Goal: Task Accomplishment & Management: Complete application form

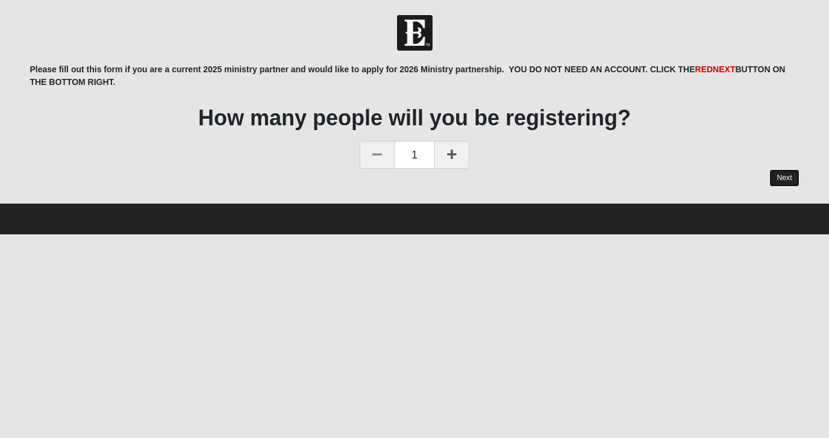
click at [778, 171] on link "Next" at bounding box center [784, 177] width 30 height 17
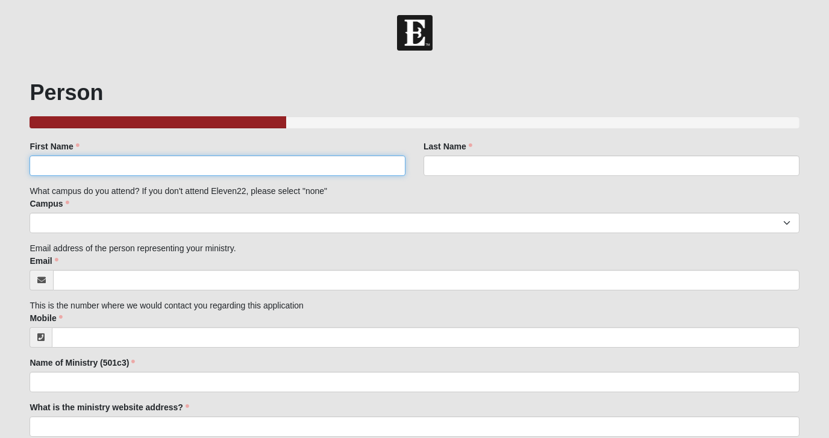
click at [382, 166] on input "First Name" at bounding box center [218, 165] width 376 height 20
type input "Chelsea"
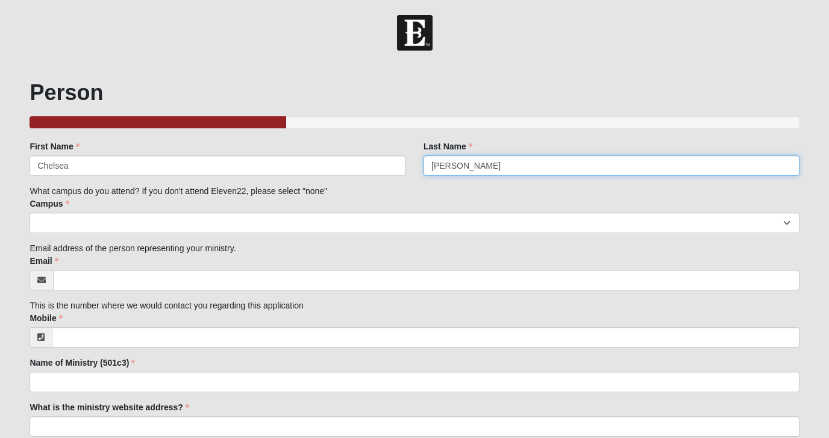
type input "[PERSON_NAME]"
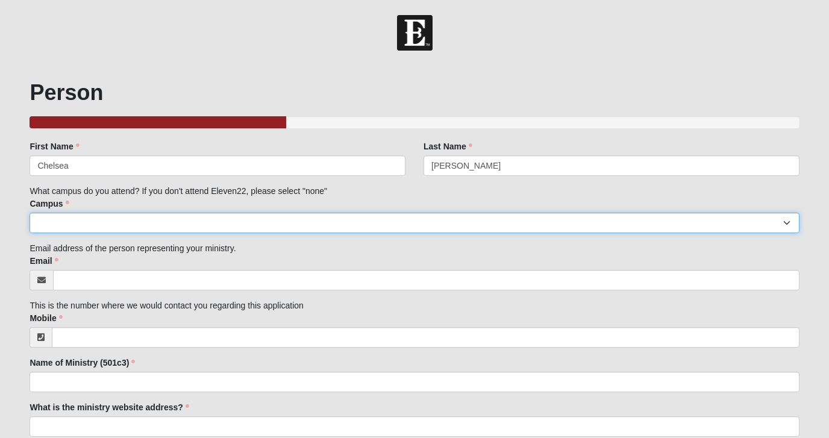
click at [182, 227] on select "Arlington Baymeadows Eleven22 Online [PERSON_NAME][GEOGRAPHIC_DATA] Jesup [GEOG…" at bounding box center [414, 223] width 769 height 20
select select "14"
click at [30, 213] on select "Arlington Baymeadows Eleven22 Online [PERSON_NAME][GEOGRAPHIC_DATA] Jesup [GEOG…" at bounding box center [414, 223] width 769 height 20
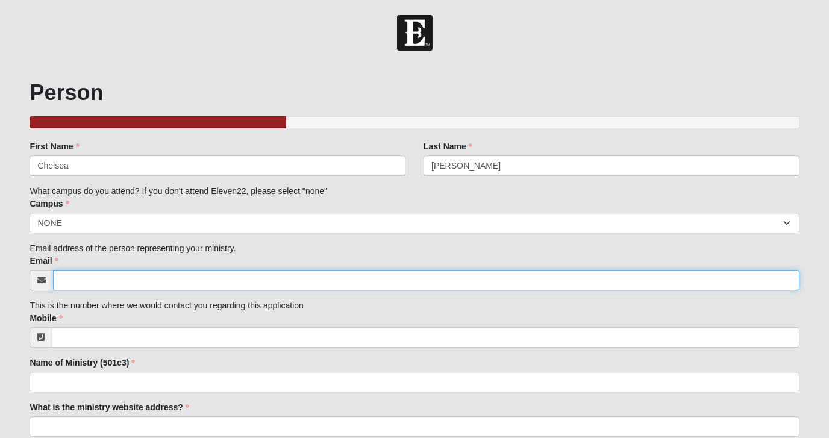
click at [89, 279] on input "Email" at bounding box center [426, 280] width 746 height 20
type input "[EMAIL_ADDRESS][DOMAIN_NAME]"
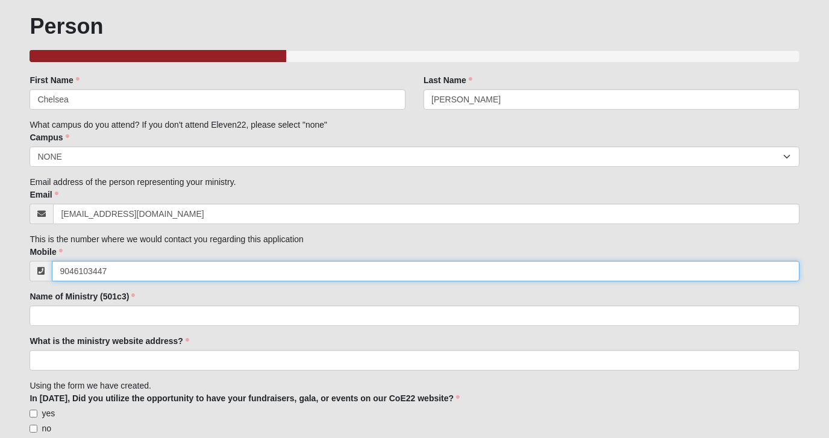
scroll to position [67, 0]
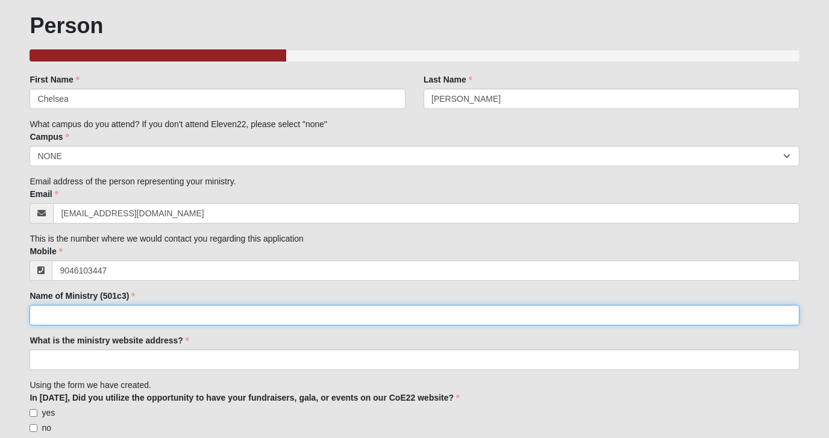
type input "[PHONE_NUMBER]"
click at [116, 318] on input "Name of Ministry (501c3)" at bounding box center [414, 315] width 769 height 20
type input "YoungLives"
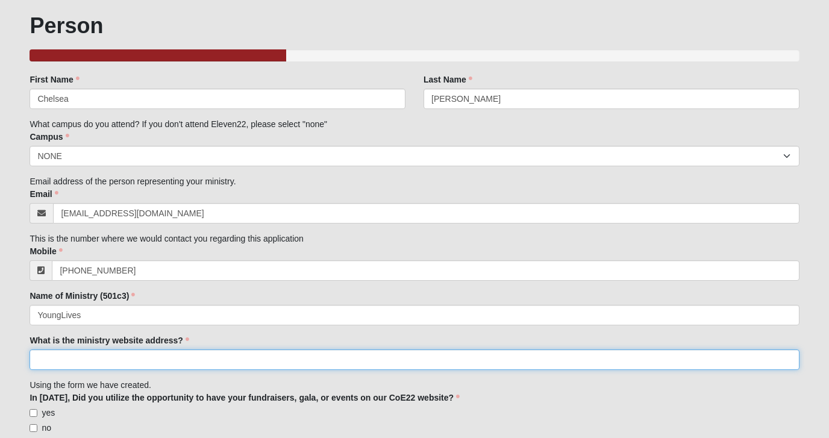
click at [141, 355] on input "What is the ministry website address?" at bounding box center [414, 359] width 769 height 20
paste input "[URL][DOMAIN_NAME]"
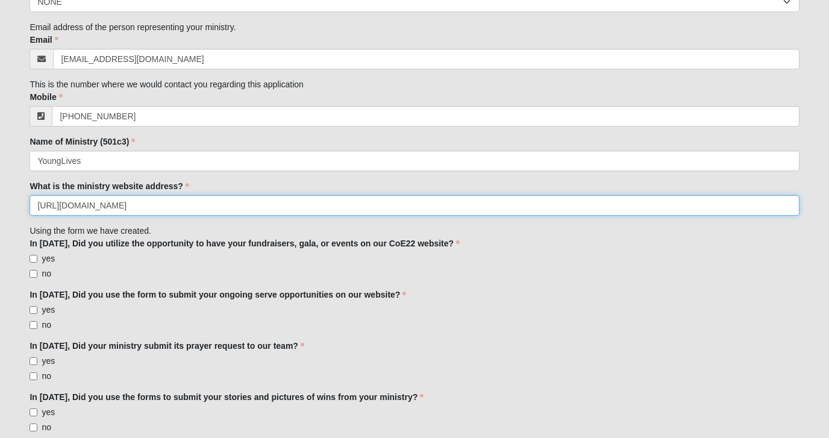
scroll to position [226, 0]
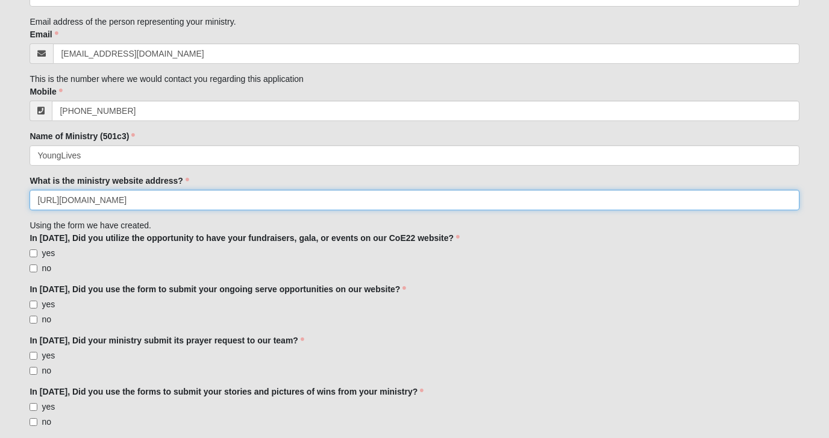
type input "[URL][DOMAIN_NAME]"
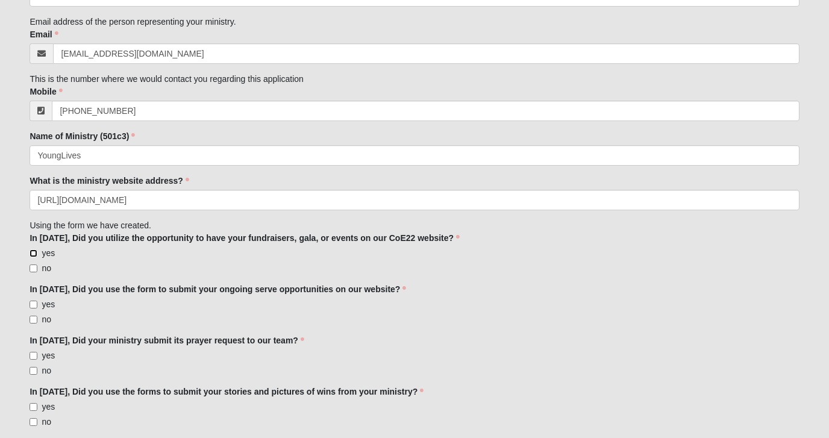
click at [37, 252] on input "yes" at bounding box center [34, 253] width 8 height 8
checkbox input "true"
click at [33, 305] on input "yes" at bounding box center [34, 305] width 8 height 8
checkbox input "true"
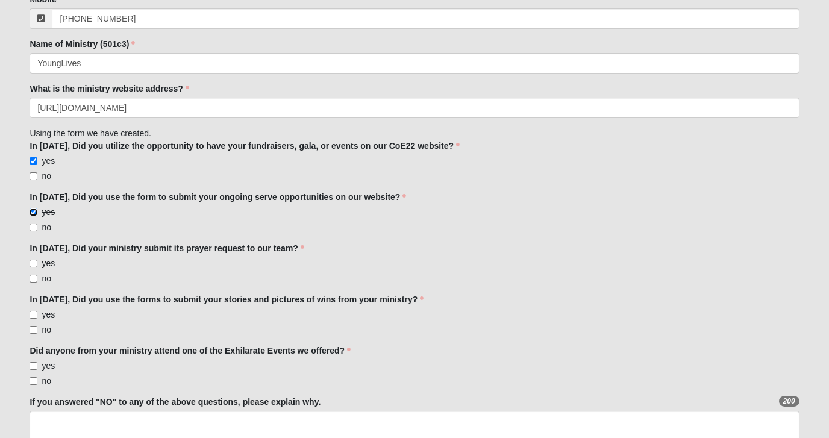
scroll to position [321, 0]
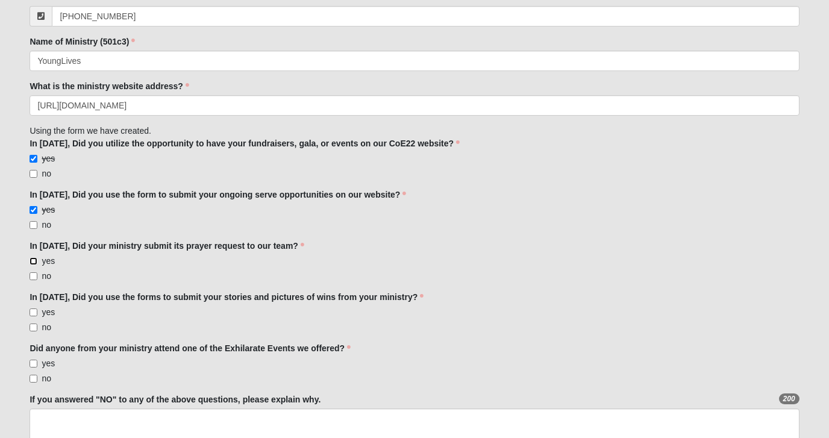
click at [34, 259] on input "yes" at bounding box center [34, 261] width 8 height 8
checkbox input "true"
click at [35, 311] on input "yes" at bounding box center [34, 312] width 8 height 8
checkbox input "true"
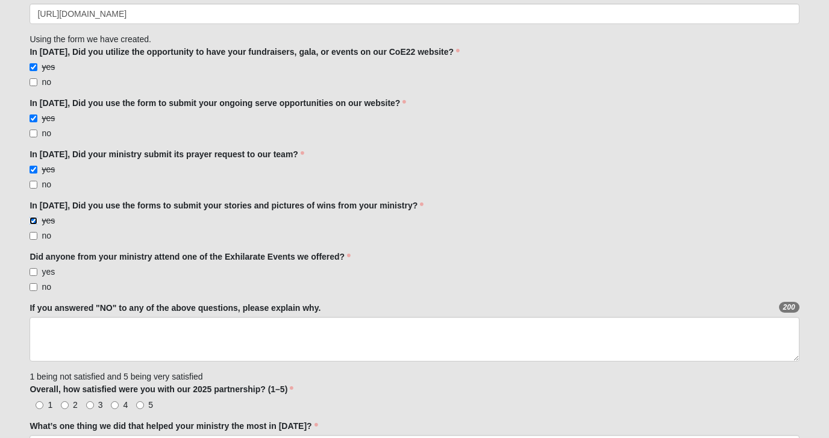
scroll to position [417, 0]
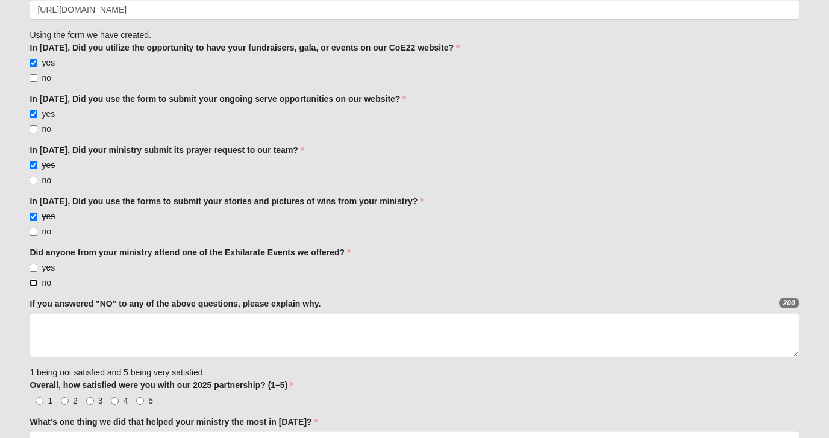
click at [35, 282] on input "no" at bounding box center [34, 283] width 8 height 8
checkbox input "true"
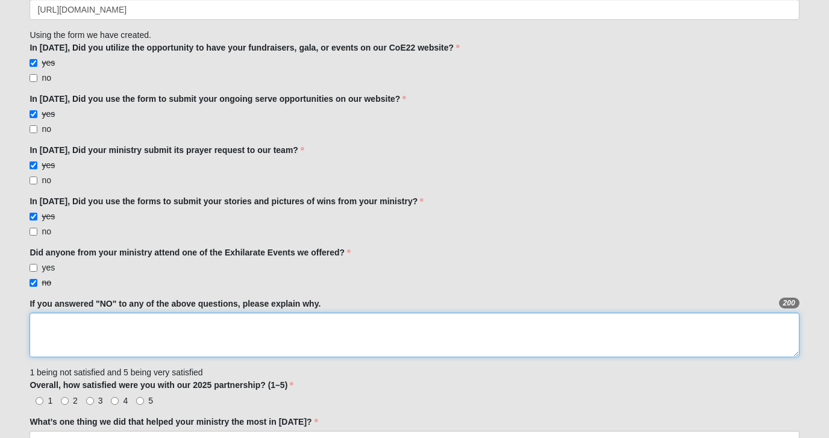
click at [64, 328] on textarea "If you answered "NO" to any of the above questions, please explain why." at bounding box center [414, 335] width 769 height 45
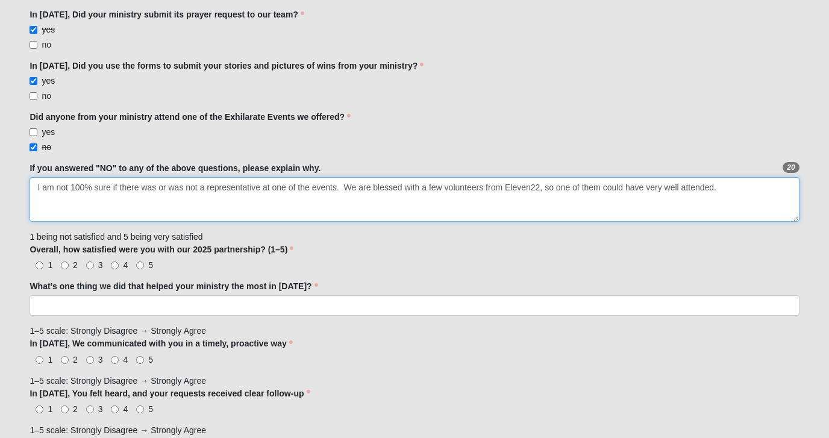
scroll to position [563, 0]
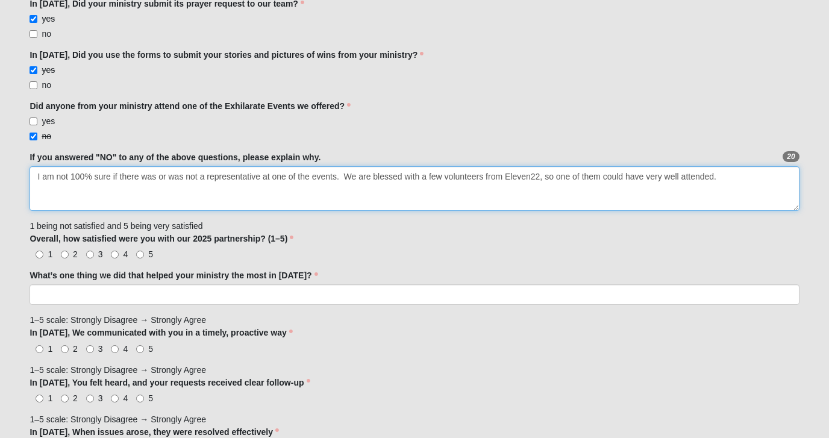
type textarea "I am not 100% sure if there was or was not a representative at one of the event…"
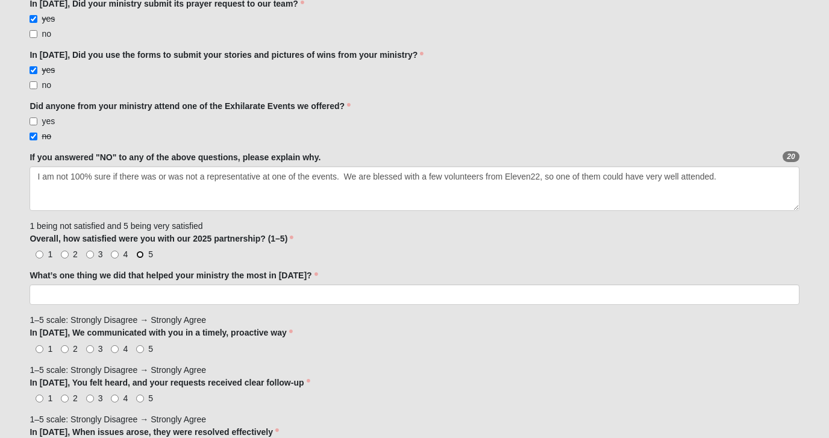
click at [140, 254] on input "5" at bounding box center [140, 255] width 8 height 8
radio input "true"
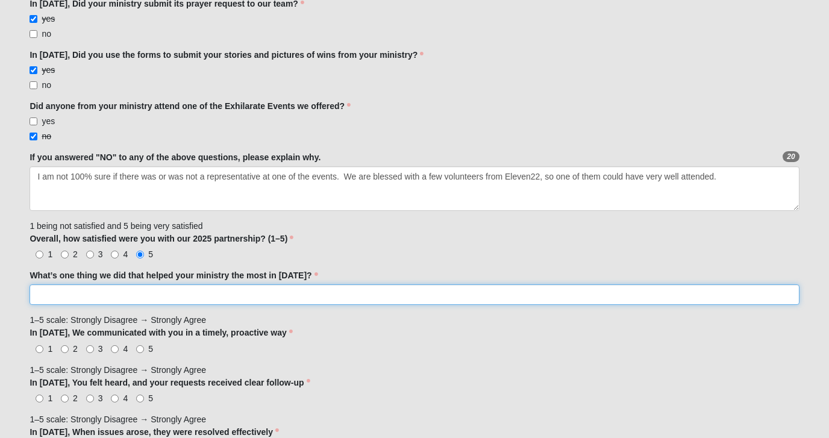
click at [123, 299] on input "What’s one thing we did that helped your ministry the most in [DATE]?" at bounding box center [414, 294] width 769 height 20
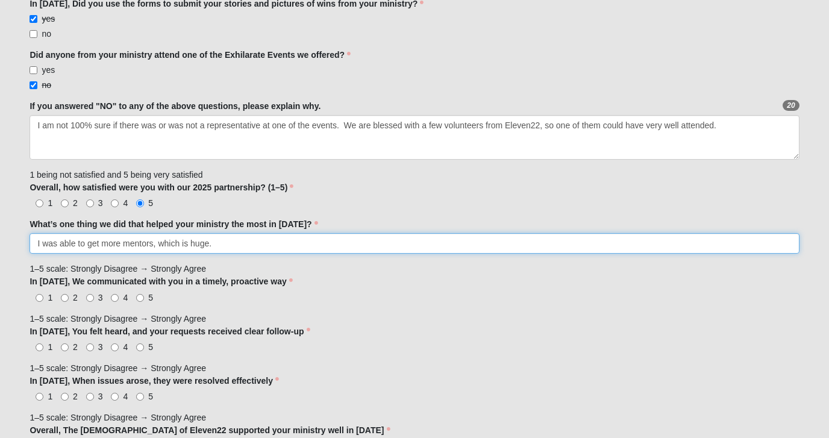
scroll to position [620, 0]
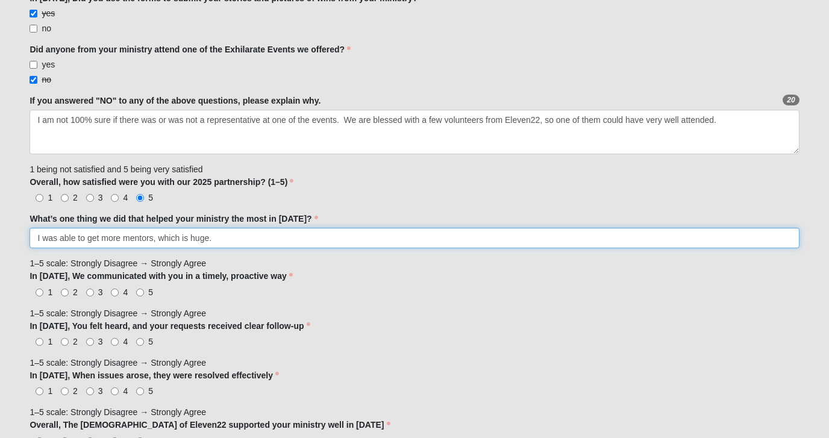
type input "I was able to get more mentors, which is huge."
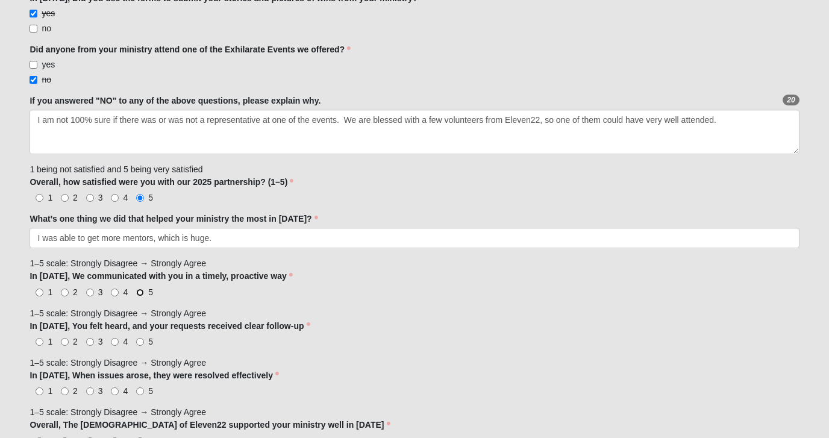
click at [139, 292] on input "5" at bounding box center [140, 293] width 8 height 8
radio input "true"
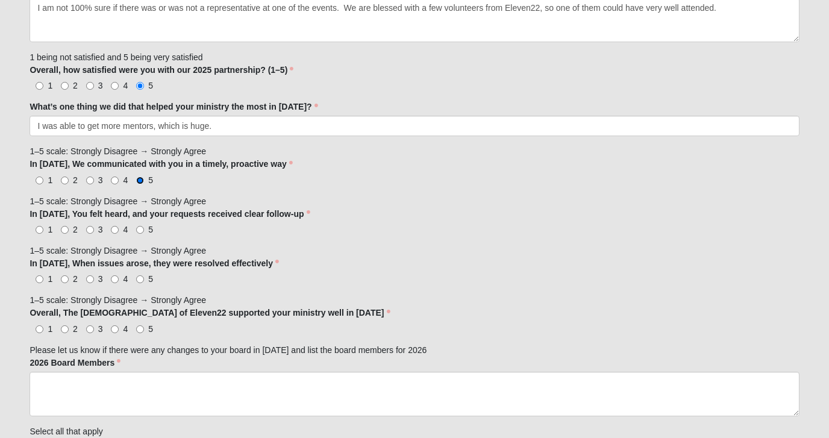
scroll to position [737, 0]
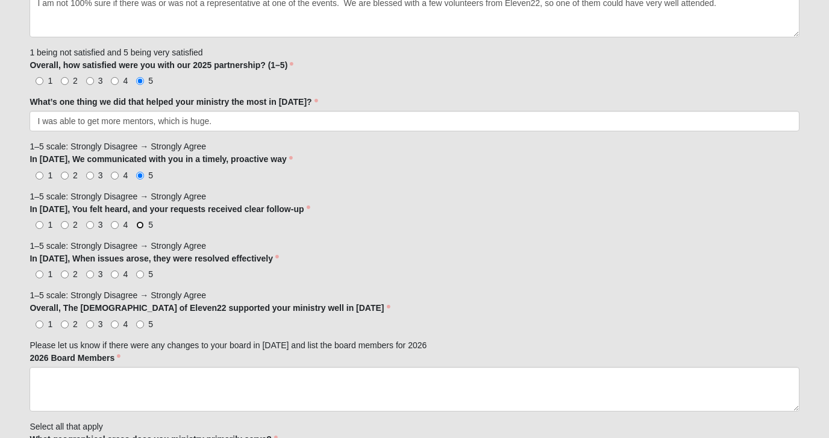
click at [142, 225] on input "5" at bounding box center [140, 225] width 8 height 8
radio input "true"
click at [140, 274] on input "5" at bounding box center [140, 274] width 8 height 8
radio input "true"
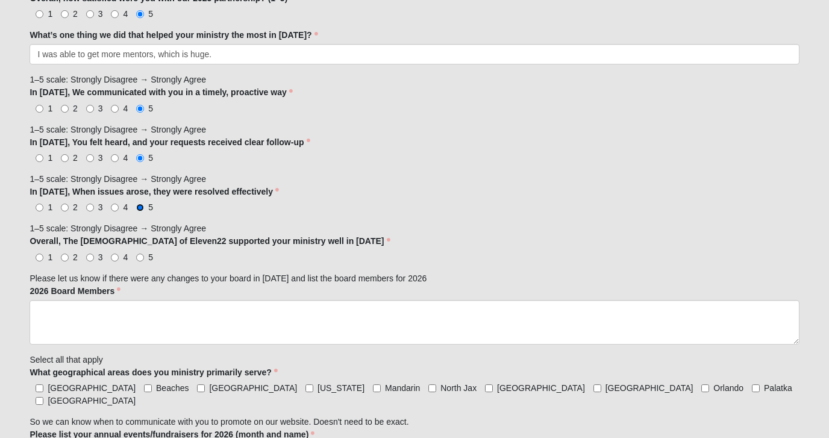
scroll to position [810, 0]
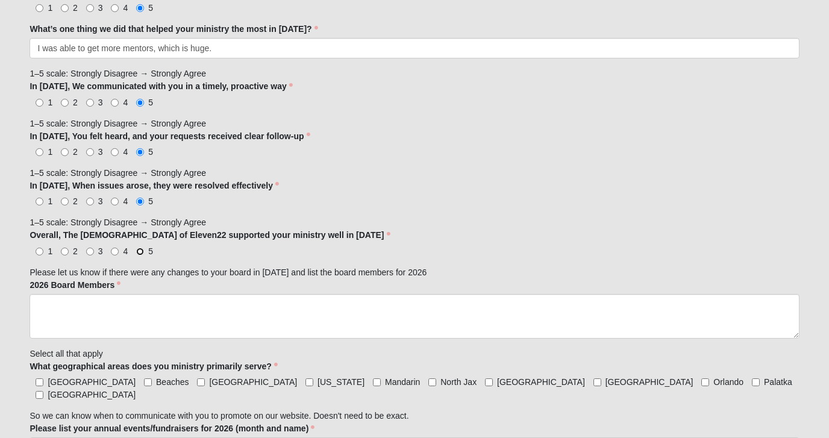
click at [139, 251] on input "5" at bounding box center [140, 252] width 8 height 8
radio input "true"
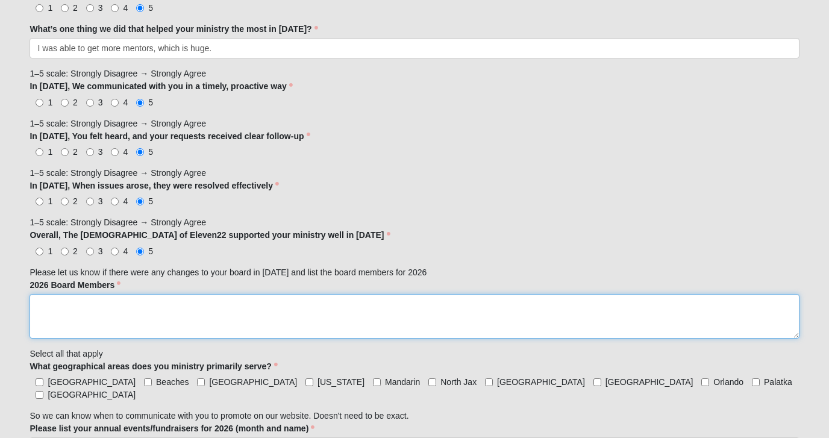
click at [90, 304] on textarea "2026 Board Members" at bounding box center [414, 316] width 769 height 45
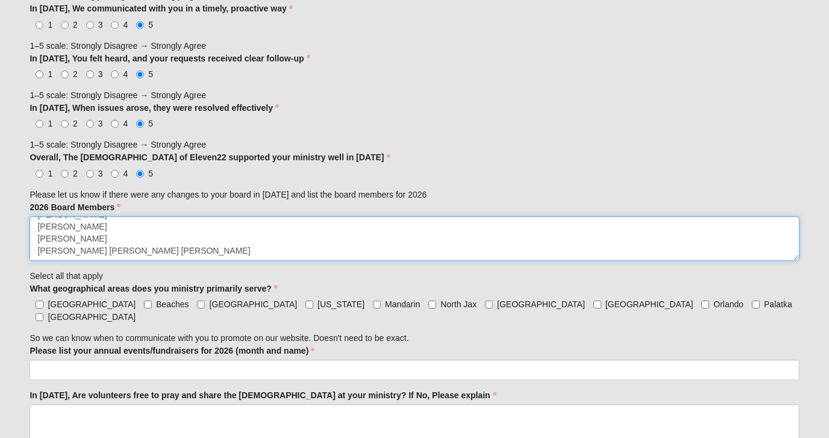
scroll to position [928, 0]
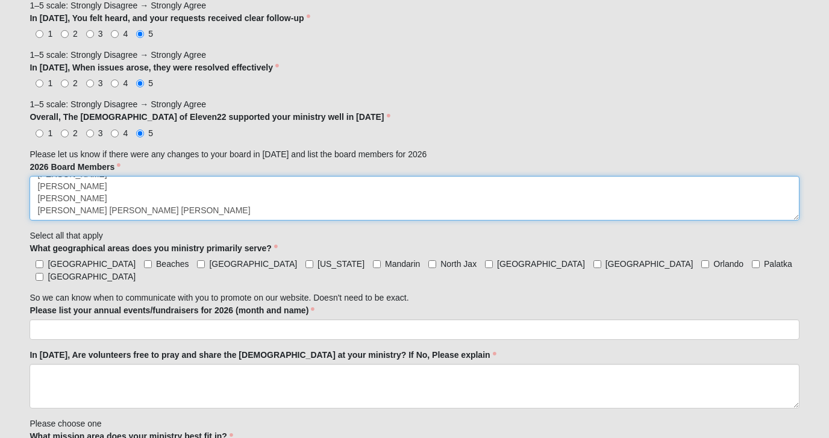
type textarea "[PERSON_NAME] [PERSON_NAME] [PERSON_NAME] [PERSON_NAME] [PERSON_NAME] [PERSON_N…"
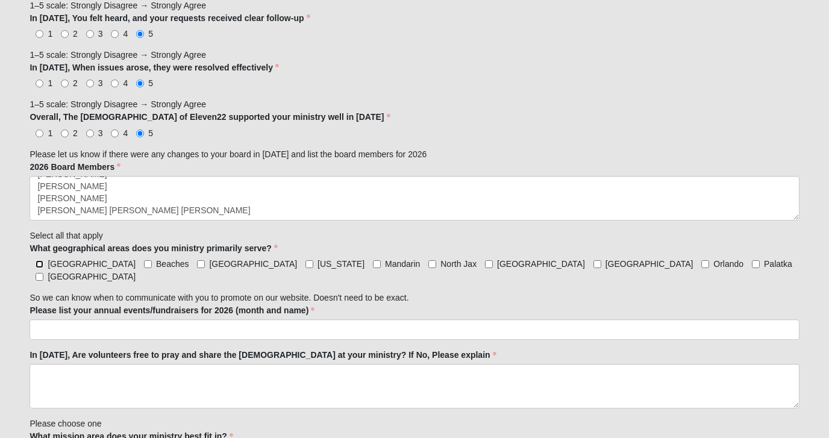
click at [41, 262] on input "[GEOGRAPHIC_DATA]" at bounding box center [40, 264] width 8 height 8
checkbox input "true"
click at [144, 265] on input "Beaches" at bounding box center [148, 264] width 8 height 8
checkbox input "true"
click at [373, 264] on input "Mandarin" at bounding box center [377, 264] width 8 height 8
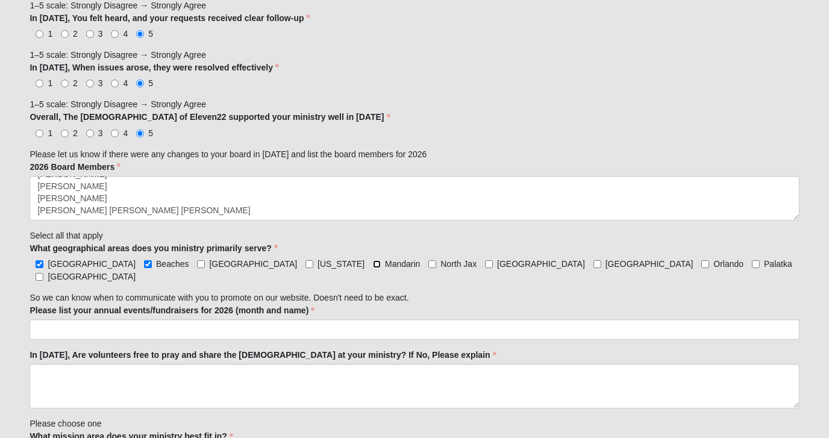
checkbox input "true"
click at [428, 264] on input "North Jax" at bounding box center [432, 264] width 8 height 8
checkbox input "true"
click at [593, 264] on input "[GEOGRAPHIC_DATA]" at bounding box center [597, 264] width 8 height 8
checkbox input "true"
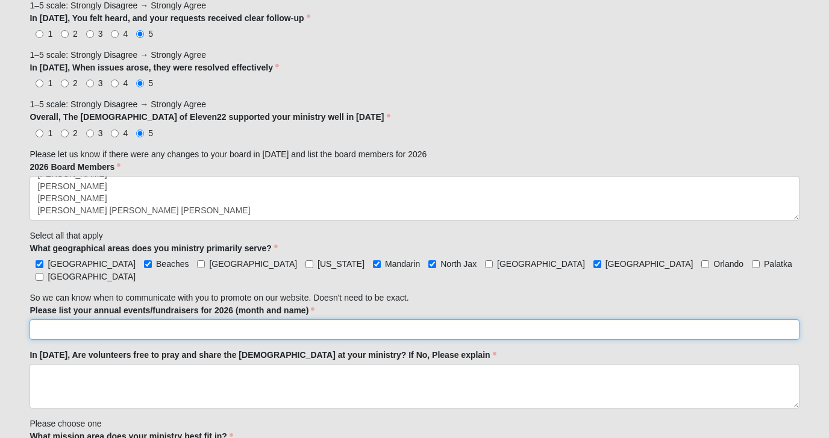
click at [411, 319] on input "Please list your annual events/fundraisers for 2026 (month and name)" at bounding box center [414, 329] width 769 height 20
type input "Bunco for Babies - [DATE]. We will be having a car smash fundraiser in the spri…"
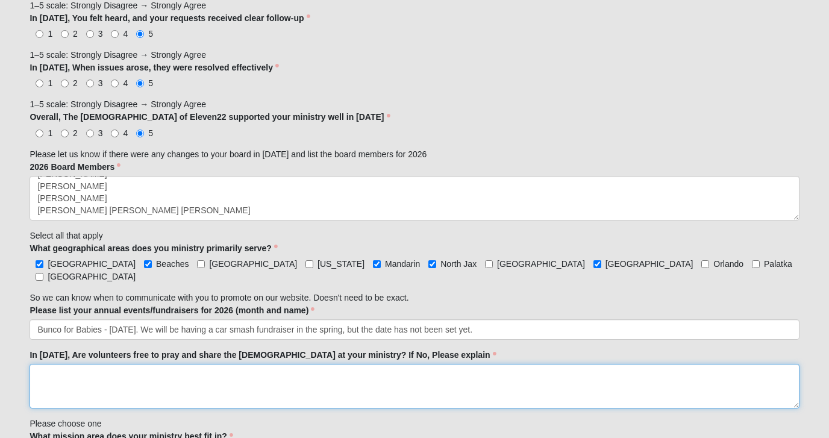
click at [187, 378] on textarea "In [DATE], Are volunteers free to pray and share the [DEMOGRAPHIC_DATA] at your…" at bounding box center [414, 386] width 769 height 45
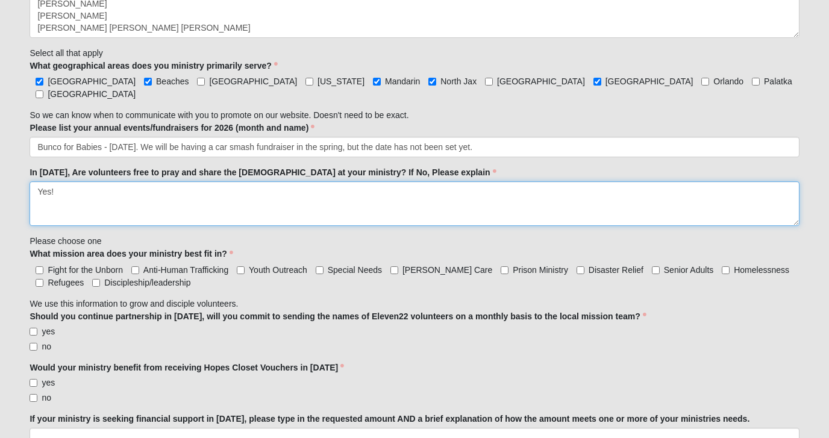
scroll to position [1108, 0]
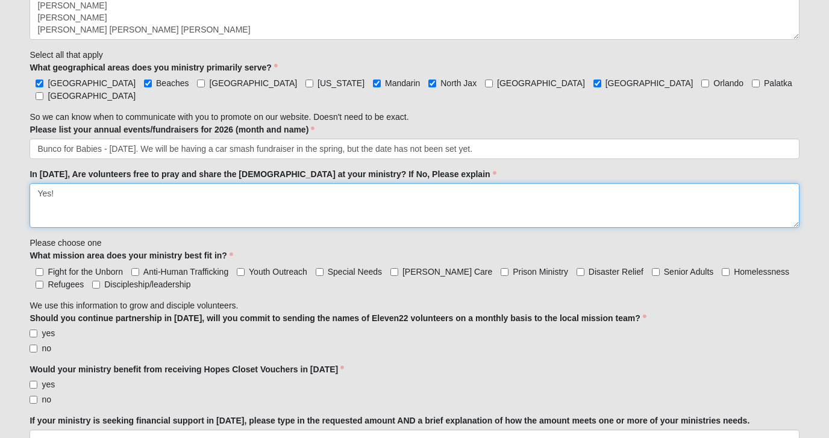
type textarea "Yes!"
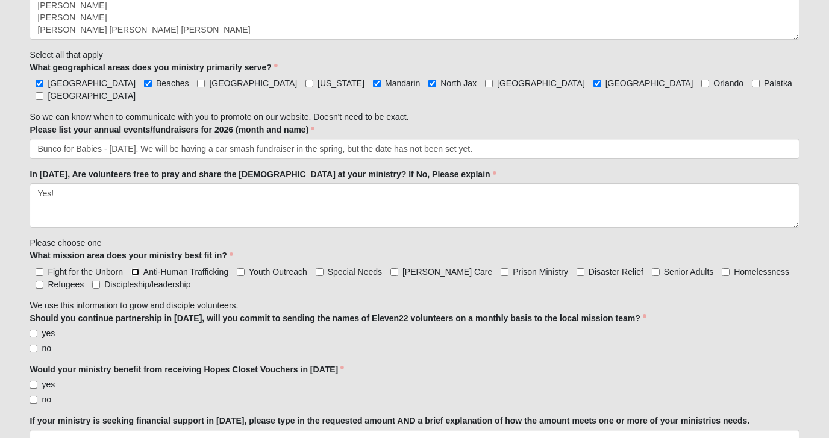
click at [136, 268] on input "Anti-Human Trafficking" at bounding box center [135, 272] width 8 height 8
checkbox input "true"
click at [240, 268] on input "Youth Outreach" at bounding box center [241, 272] width 8 height 8
checkbox input "true"
click at [395, 268] on input "[PERSON_NAME] Care" at bounding box center [394, 272] width 8 height 8
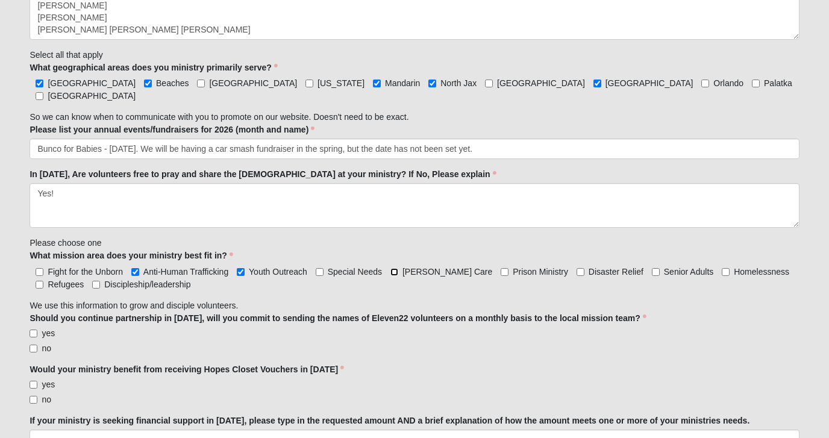
checkbox input "true"
click at [722, 268] on input "Homelessness" at bounding box center [726, 272] width 8 height 8
checkbox input "true"
click at [96, 281] on input "Discipleship/leadership" at bounding box center [96, 285] width 8 height 8
checkbox input "true"
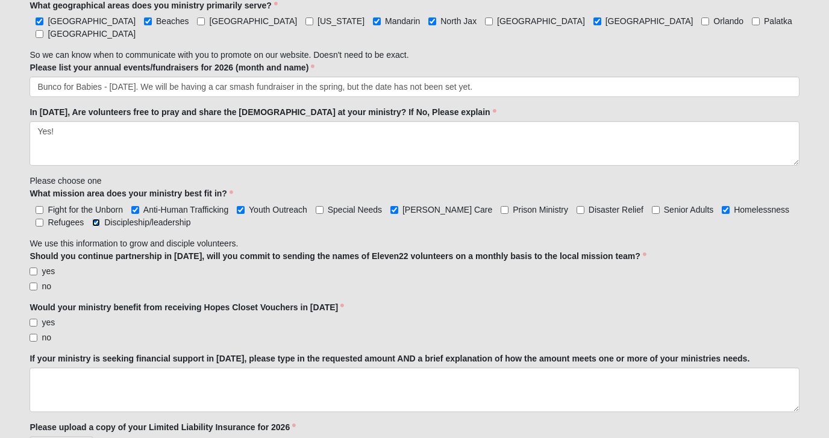
scroll to position [1173, 0]
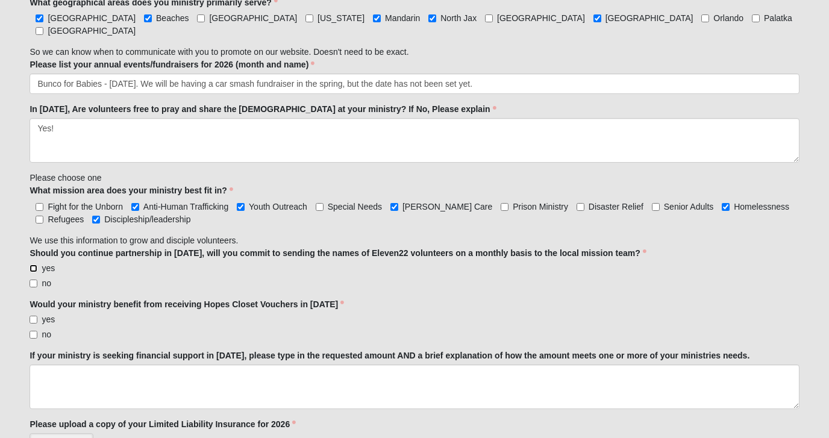
click at [33, 264] on input "yes" at bounding box center [34, 268] width 8 height 8
checkbox input "true"
click at [34, 316] on input "yes" at bounding box center [34, 320] width 8 height 8
checkbox input "true"
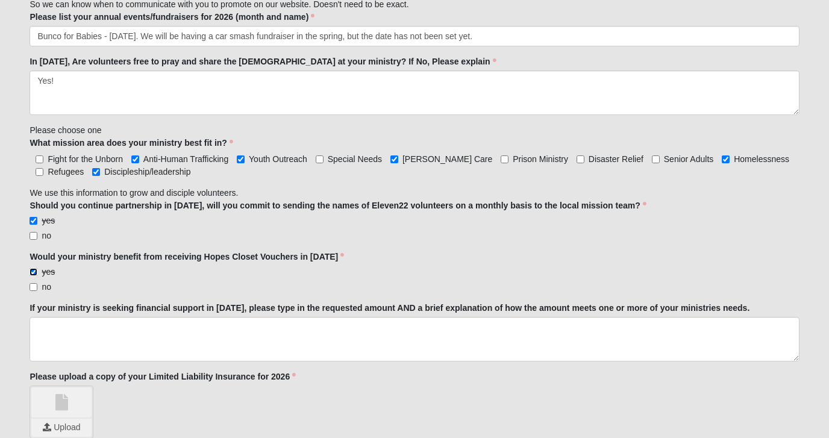
scroll to position [1221, 0]
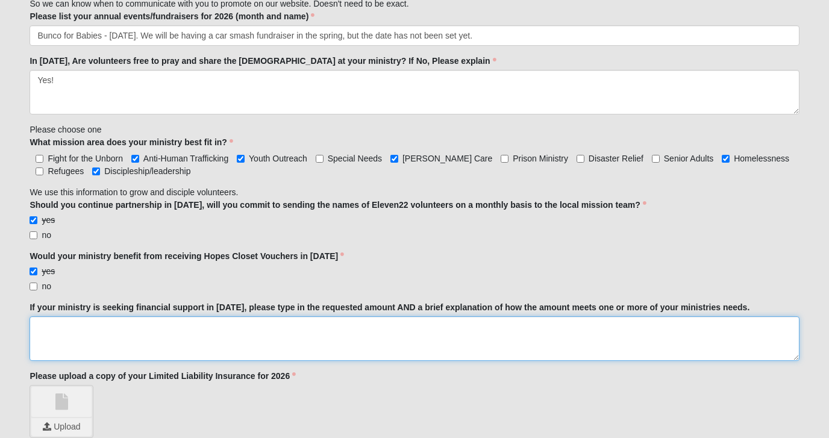
click at [154, 335] on textarea "If your ministry is seeking financial support in [DATE], please type in the req…" at bounding box center [414, 338] width 769 height 45
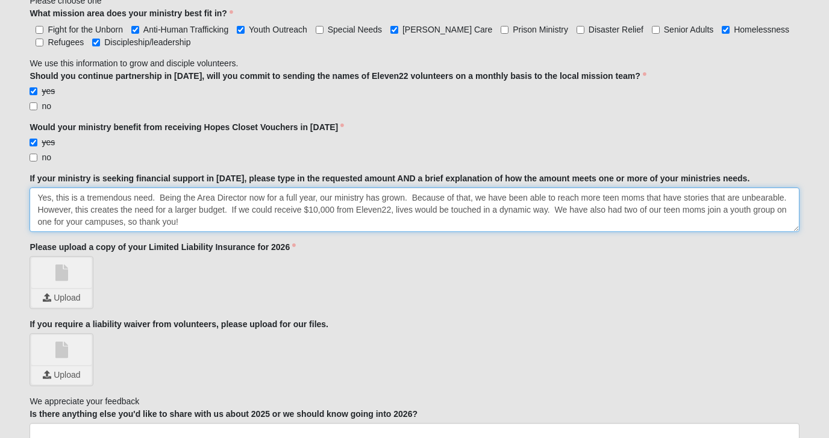
scroll to position [1352, 0]
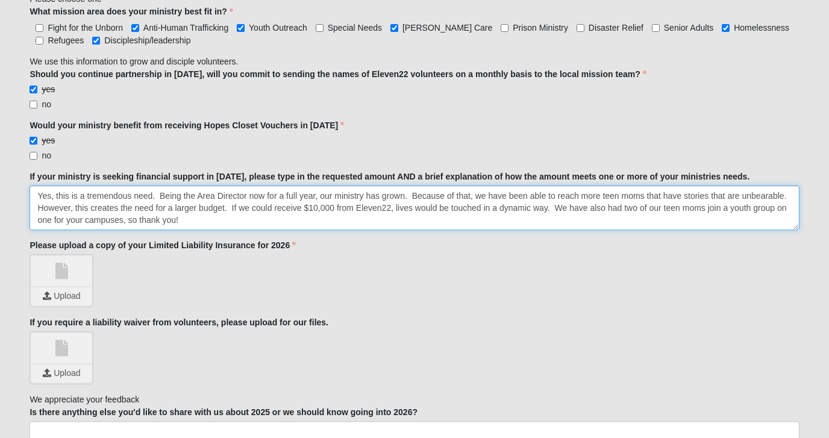
type textarea "Yes, this is a tremendous need. Being the Area Director now for a full year, ou…"
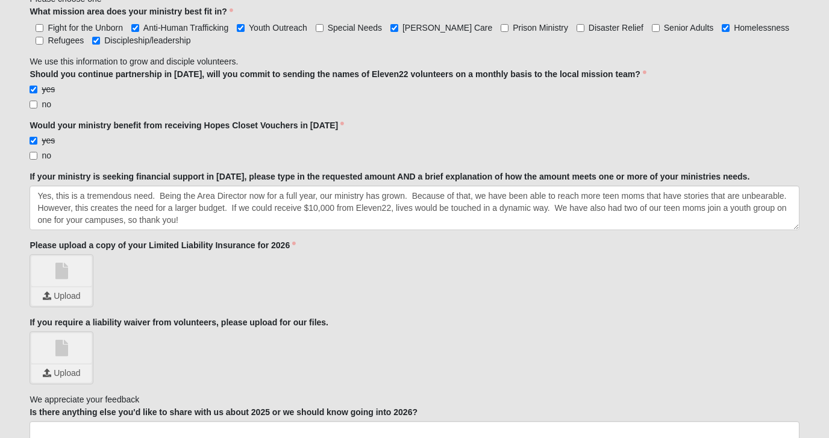
click at [74, 259] on link at bounding box center [61, 271] width 60 height 30
click at [61, 287] on input "file" at bounding box center [61, 296] width 60 height 18
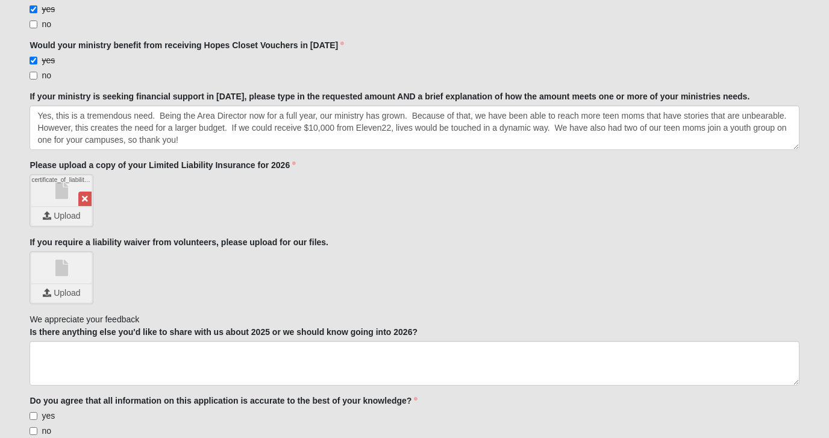
scroll to position [1434, 0]
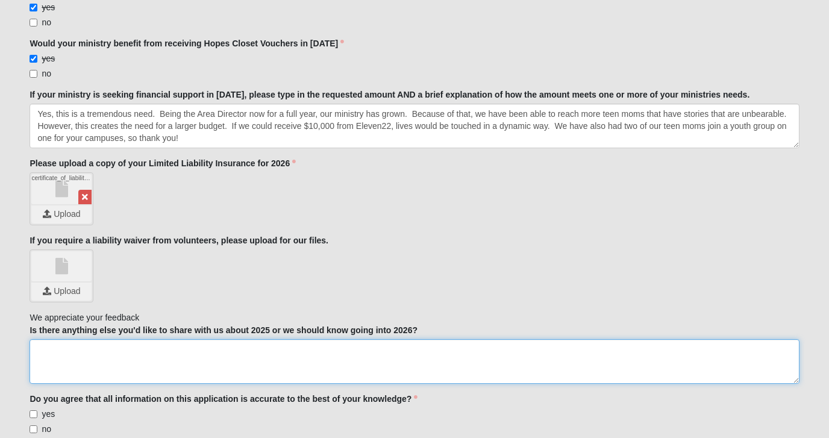
click at [110, 342] on textarea "Is there anything else you'd like to share with us about 2025 or we should know…" at bounding box center [414, 361] width 769 height 45
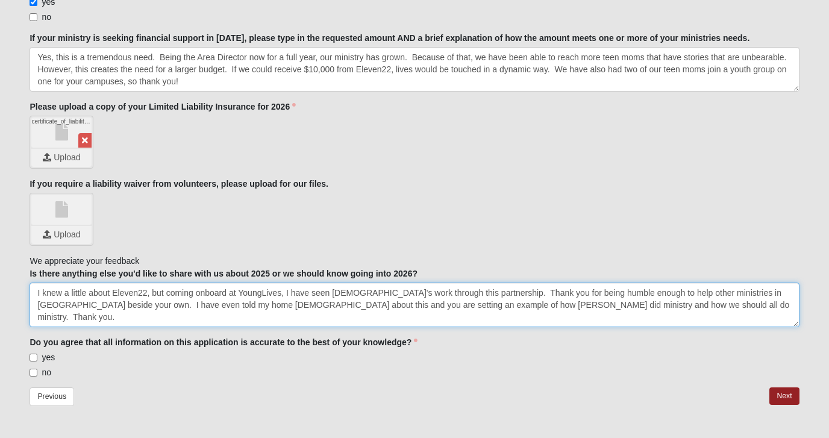
scroll to position [1511, 0]
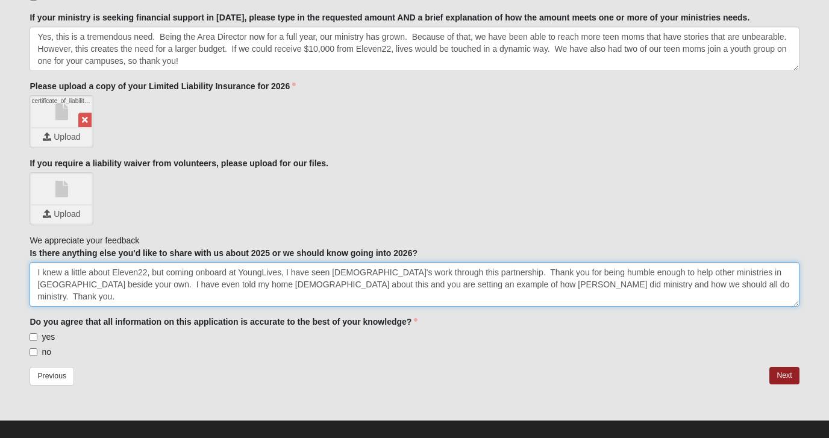
type textarea "I knew a little about Eleven22, but coming onboard at YoungLives, I have seen […"
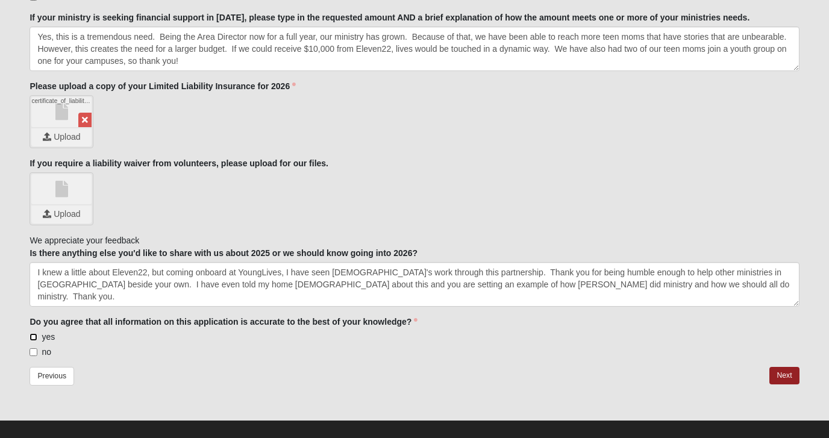
click at [37, 333] on input "yes" at bounding box center [34, 337] width 8 height 8
checkbox input "true"
click at [788, 367] on link "Next" at bounding box center [784, 375] width 30 height 17
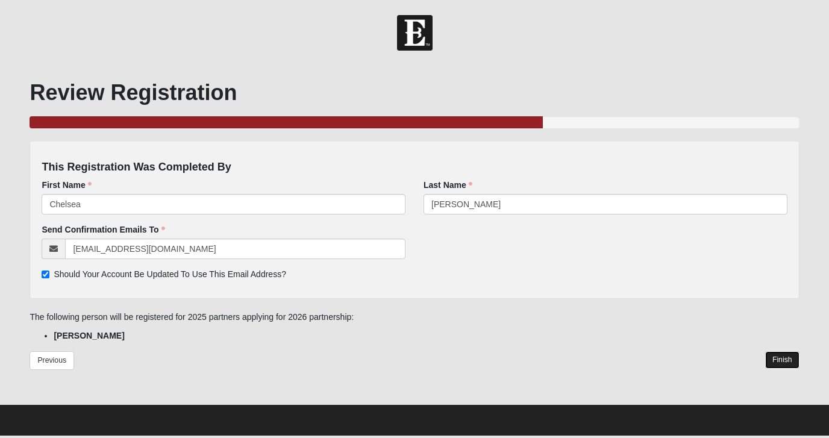
click at [778, 361] on link "Finish" at bounding box center [782, 359] width 34 height 17
